Goal: Task Accomplishment & Management: Use online tool/utility

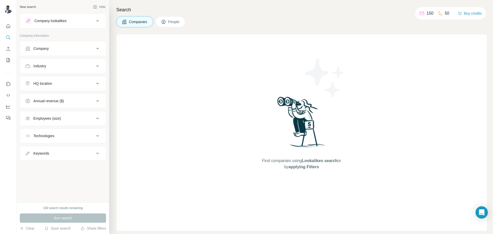
drag, startPoint x: 74, startPoint y: 46, endPoint x: 80, endPoint y: 41, distance: 7.7
click at [74, 45] on button "Company" at bounding box center [63, 48] width 86 height 12
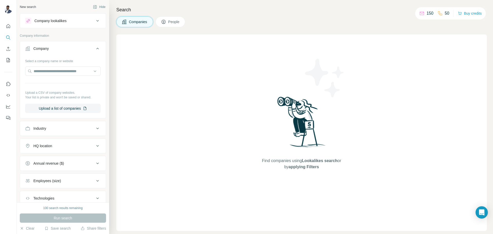
drag, startPoint x: 82, startPoint y: 42, endPoint x: 72, endPoint y: 47, distance: 10.8
click at [75, 45] on div "Company Select a company name or website Upload a CSV of company websites. Your…" at bounding box center [63, 79] width 86 height 77
click at [72, 47] on div "Company" at bounding box center [59, 48] width 69 height 5
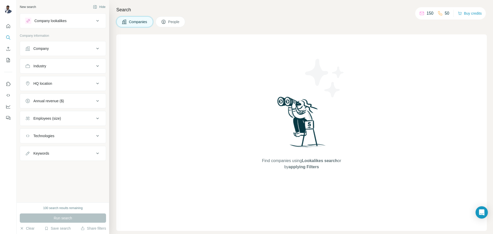
click at [70, 154] on div "Keywords" at bounding box center [59, 153] width 69 height 5
click at [65, 167] on input "text" at bounding box center [57, 166] width 65 height 9
type input "**********"
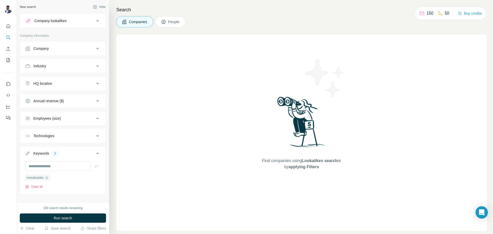
click at [73, 88] on button "HQ location" at bounding box center [63, 83] width 86 height 12
click at [64, 95] on input "text" at bounding box center [62, 96] width 75 height 9
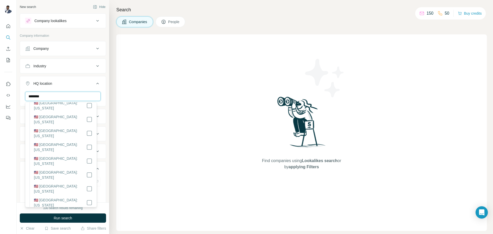
scroll to position [437, 0]
type input "********"
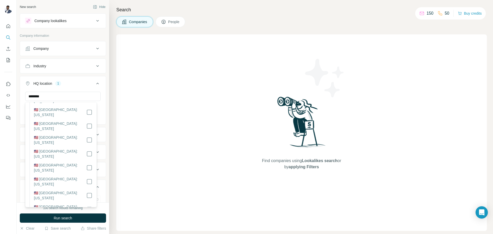
scroll to position [359, 0]
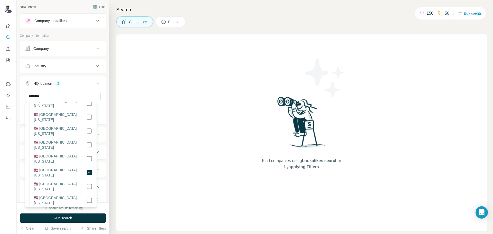
scroll to position [533, 0]
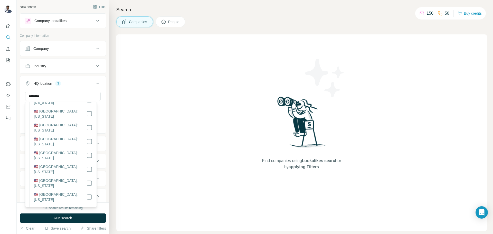
scroll to position [224, 0]
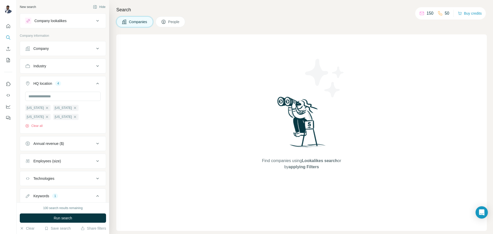
click at [87, 84] on div "HQ location 4" at bounding box center [59, 83] width 69 height 5
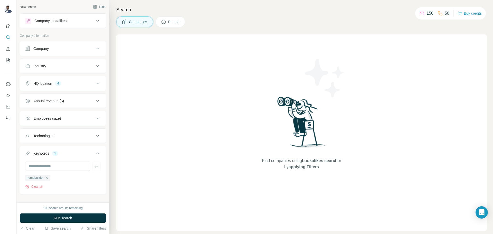
click at [69, 67] on div "Industry" at bounding box center [59, 65] width 69 height 5
click at [61, 76] on div at bounding box center [60, 78] width 63 height 9
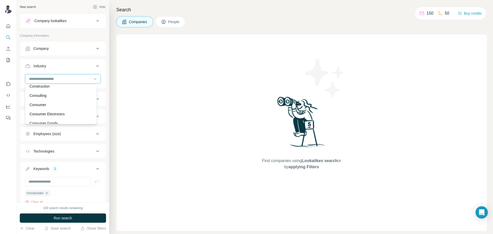
scroll to position [1027, 0]
click at [63, 101] on div "Construction" at bounding box center [61, 98] width 63 height 5
click at [55, 80] on input at bounding box center [60, 79] width 63 height 6
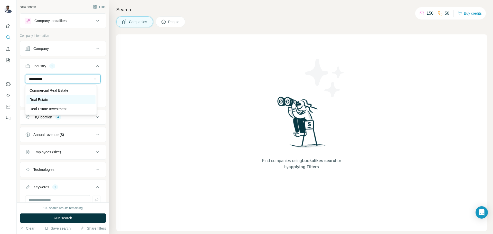
type input "**********"
click at [54, 102] on div "Real Estate" at bounding box center [61, 99] width 63 height 5
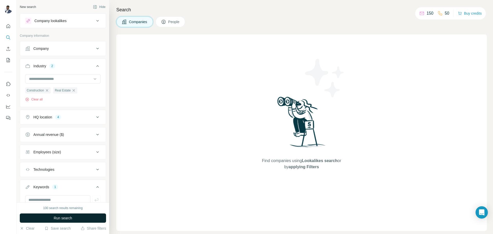
click at [44, 214] on button "Run search" at bounding box center [63, 217] width 86 height 9
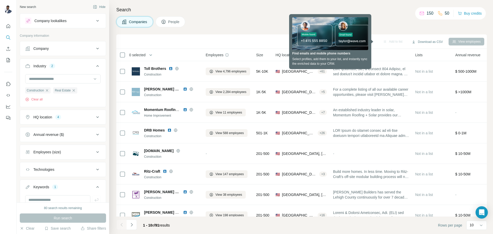
click at [263, 22] on div "Companies People" at bounding box center [301, 21] width 371 height 11
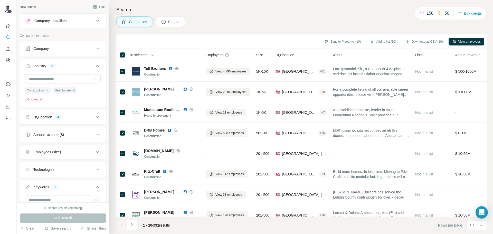
click at [126, 55] on div "10 selected" at bounding box center [137, 54] width 22 height 5
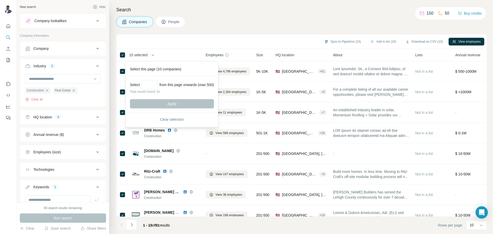
click at [188, 36] on div "Sync to Pipedrive (10) Add to list (10) Download as CSV (10) View employees" at bounding box center [301, 41] width 371 height 14
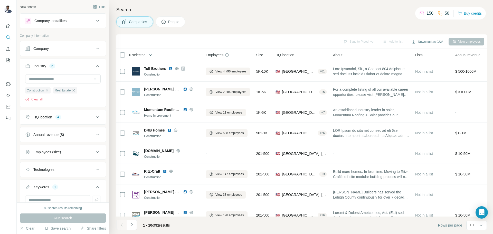
click at [149, 55] on button "button" at bounding box center [151, 55] width 10 height 10
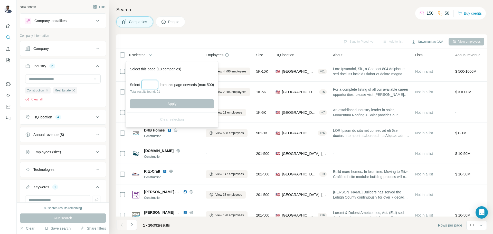
click at [147, 87] on input "Select a number (up to 500)" at bounding box center [149, 84] width 16 height 9
type input "*"
click at [253, 33] on div "Search Companies People Sync to Pipedrive Add to list Download as CSV View empl…" at bounding box center [301, 117] width 384 height 234
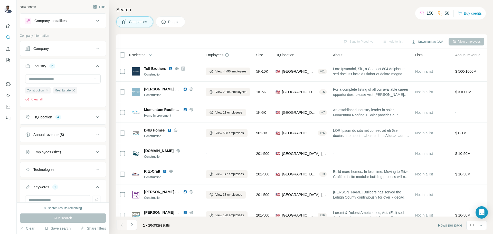
click at [317, 27] on div "Companies People" at bounding box center [301, 21] width 371 height 11
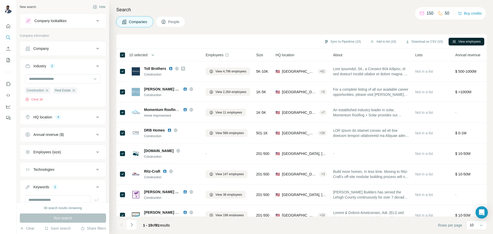
click at [456, 43] on button "View employees" at bounding box center [467, 42] width 36 height 8
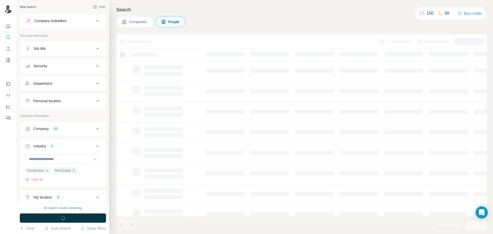
click at [340, 5] on div "Search Companies People" at bounding box center [301, 117] width 384 height 234
click at [136, 20] on span "Companies" at bounding box center [138, 21] width 19 height 5
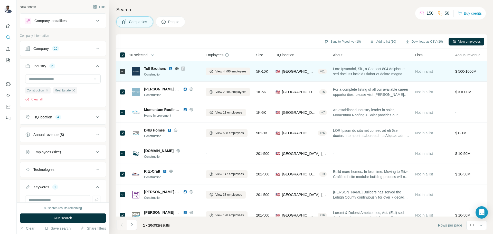
click at [155, 69] on span "Toll Brothers" at bounding box center [155, 68] width 22 height 5
click at [138, 71] on img at bounding box center [136, 71] width 8 height 8
click at [221, 73] on span "View 4,796 employees" at bounding box center [230, 71] width 31 height 5
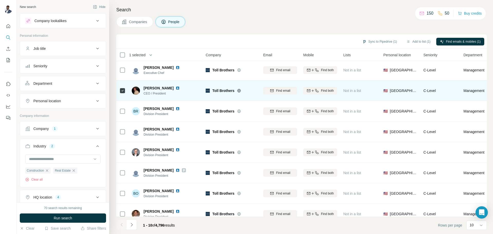
scroll to position [53, 0]
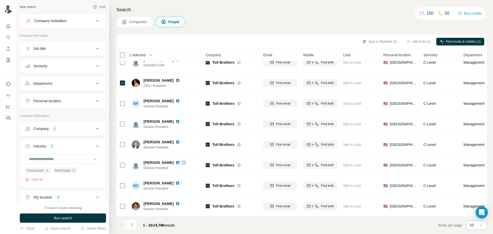
click at [476, 227] on div "10" at bounding box center [476, 224] width 13 height 5
click at [476, 185] on div "60" at bounding box center [477, 185] width 12 height 5
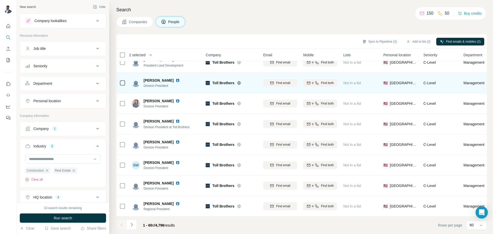
scroll to position [1080, 0]
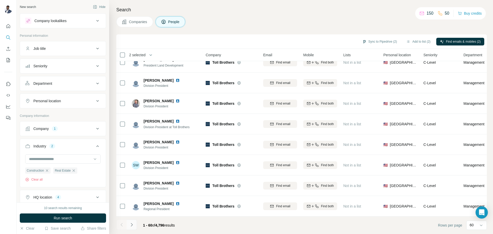
click at [134, 224] on button "Navigate to next page" at bounding box center [132, 225] width 10 height 10
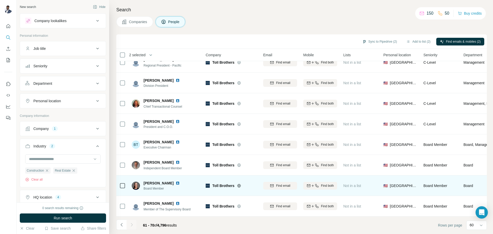
scroll to position [0, 0]
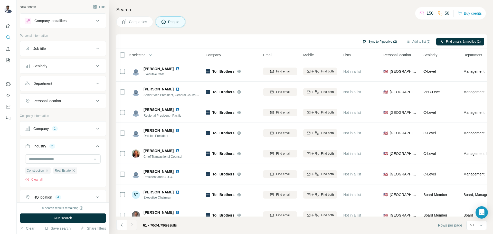
click at [375, 41] on button "Sync to Pipedrive (2)" at bounding box center [380, 42] width 42 height 8
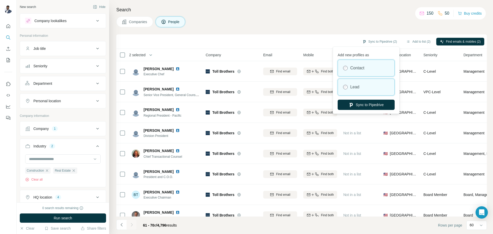
click at [363, 87] on div "Lead" at bounding box center [366, 87] width 56 height 16
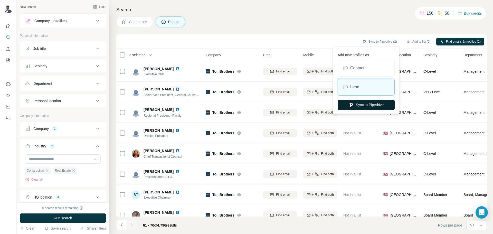
click at [356, 105] on button "Sync to Pipedrive" at bounding box center [366, 105] width 57 height 10
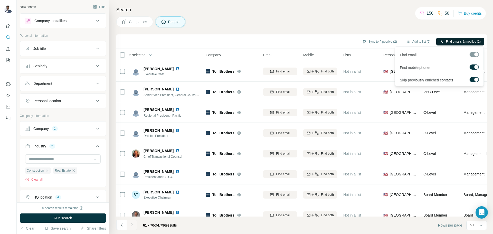
click at [463, 41] on span "Find emails & mobiles (2)" at bounding box center [463, 41] width 35 height 5
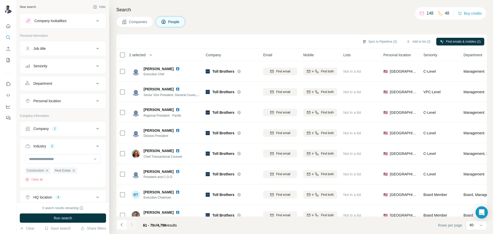
click at [141, 22] on span "Companies" at bounding box center [138, 21] width 19 height 5
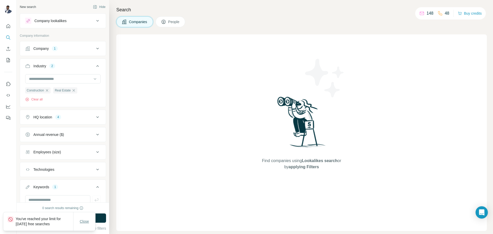
click at [89, 222] on span "Close" at bounding box center [84, 221] width 9 height 5
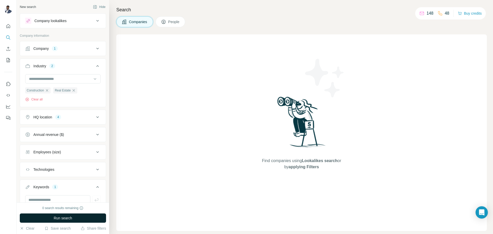
click at [70, 221] on button "Run search" at bounding box center [63, 217] width 86 height 9
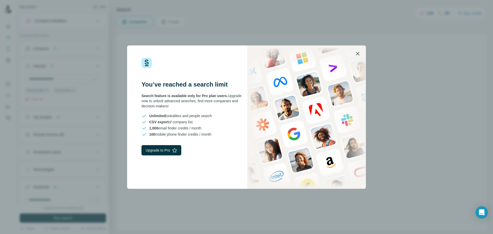
click at [358, 56] on icon "button" at bounding box center [358, 54] width 6 height 6
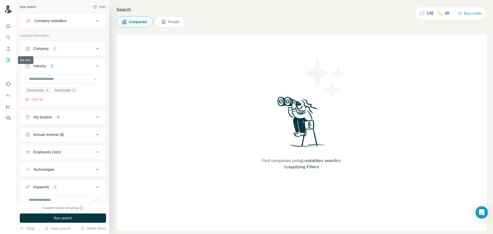
click at [11, 57] on button "My lists" at bounding box center [8, 59] width 8 height 9
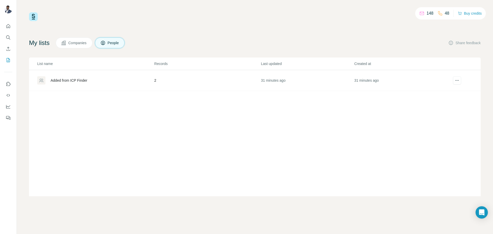
click at [65, 82] on div "Added from ICP Finder" at bounding box center [69, 80] width 37 height 5
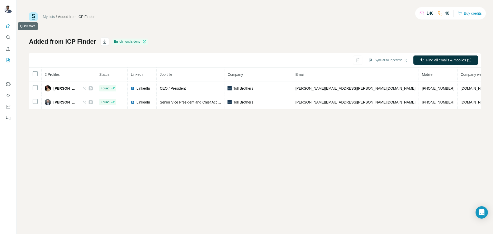
click at [9, 24] on icon "Quick start" at bounding box center [8, 26] width 5 height 5
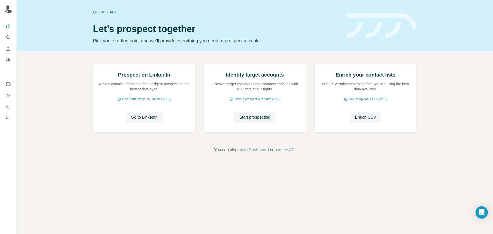
click at [184, 165] on div "Prospect on LinkedIn Reveal contact information for intelligent prospecting and…" at bounding box center [255, 108] width 476 height 114
click at [10, 28] on icon "Quick start" at bounding box center [8, 26] width 5 height 5
click at [8, 86] on icon "Use Surfe on LinkedIn" at bounding box center [8, 84] width 4 height 4
click at [9, 107] on icon "Dashboard" at bounding box center [8, 106] width 4 height 2
click at [248, 120] on span "Start prospecting" at bounding box center [254, 117] width 31 height 6
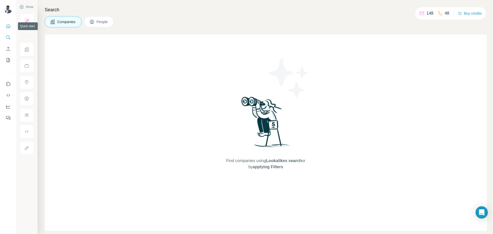
click at [8, 25] on icon "Quick start" at bounding box center [8, 26] width 4 height 4
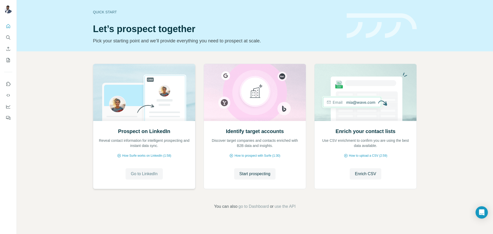
click at [140, 172] on span "Go to LinkedIn" at bounding box center [144, 174] width 27 height 6
